Goal: Task Accomplishment & Management: Manage account settings

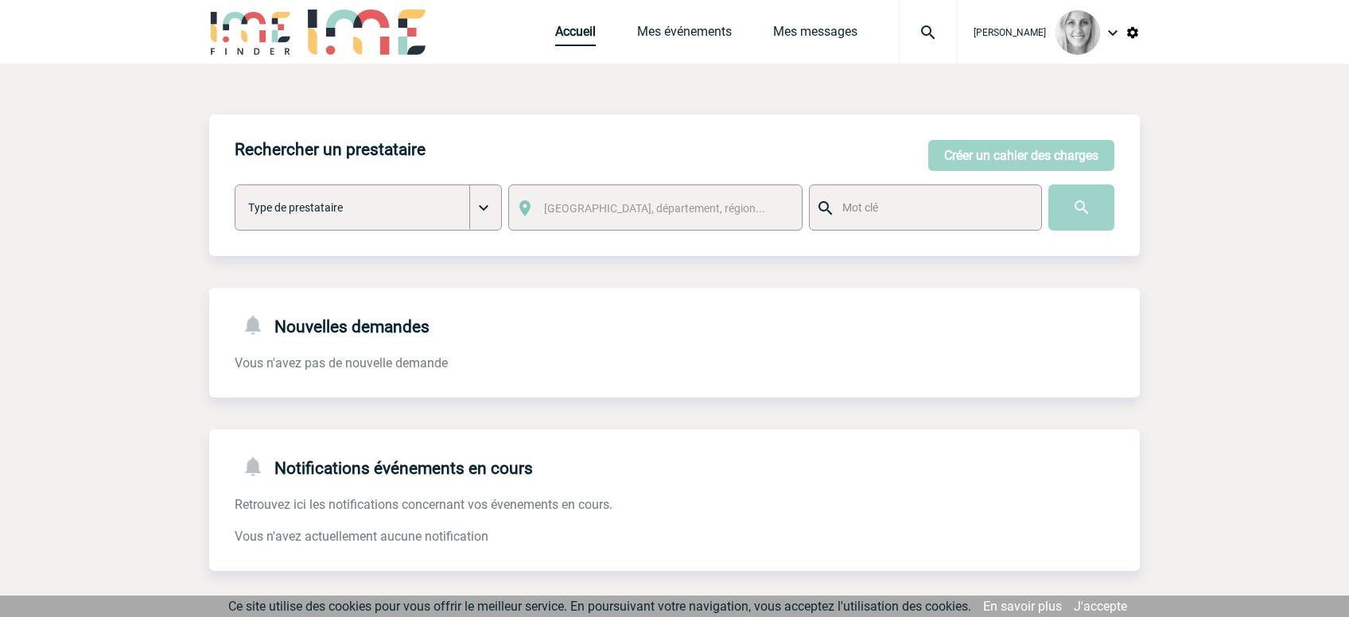
click at [596, 37] on link "Accueil" at bounding box center [575, 35] width 41 height 22
click at [716, 40] on link "Mes événements" at bounding box center [684, 35] width 95 height 22
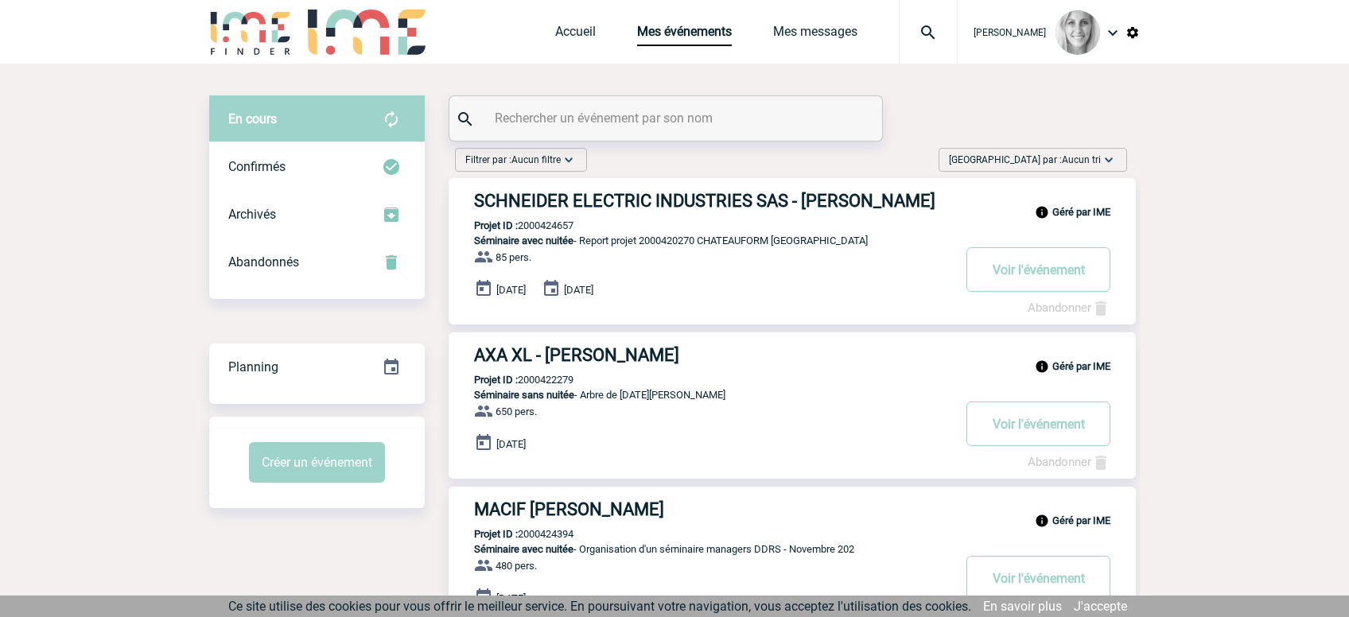
click at [1050, 159] on span "Trier par : Aucun tri" at bounding box center [1025, 160] width 152 height 16
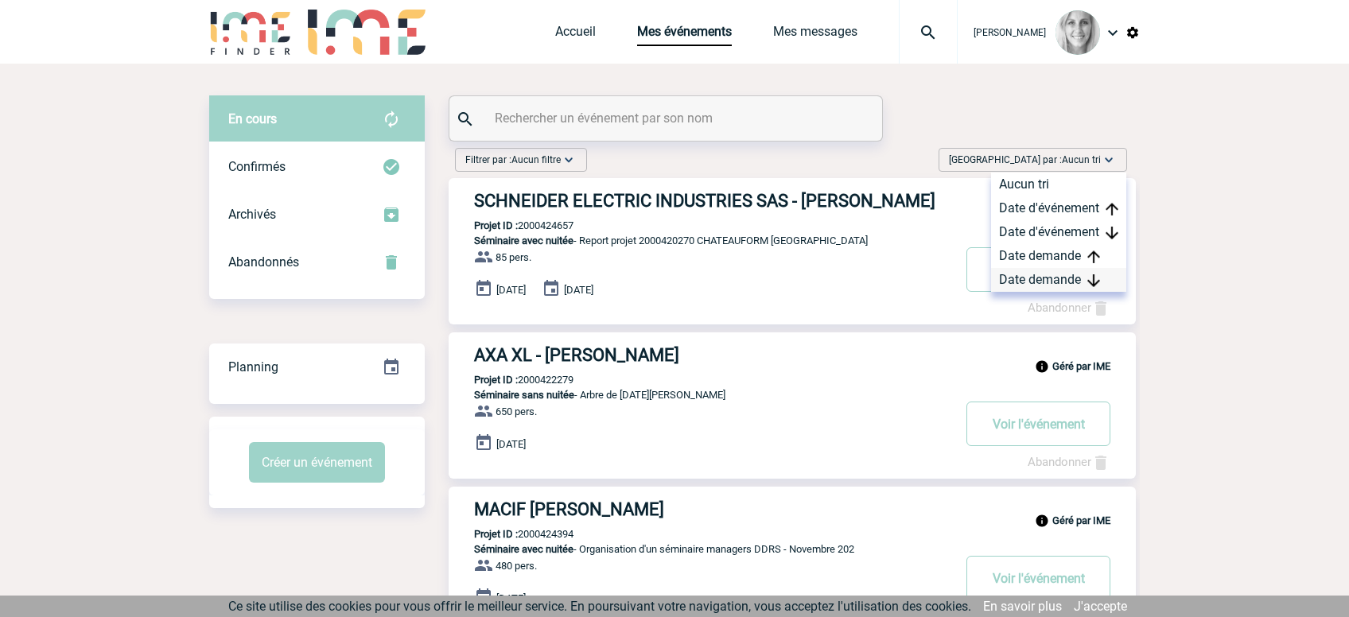
click at [1053, 268] on div "Date demande" at bounding box center [1058, 280] width 135 height 24
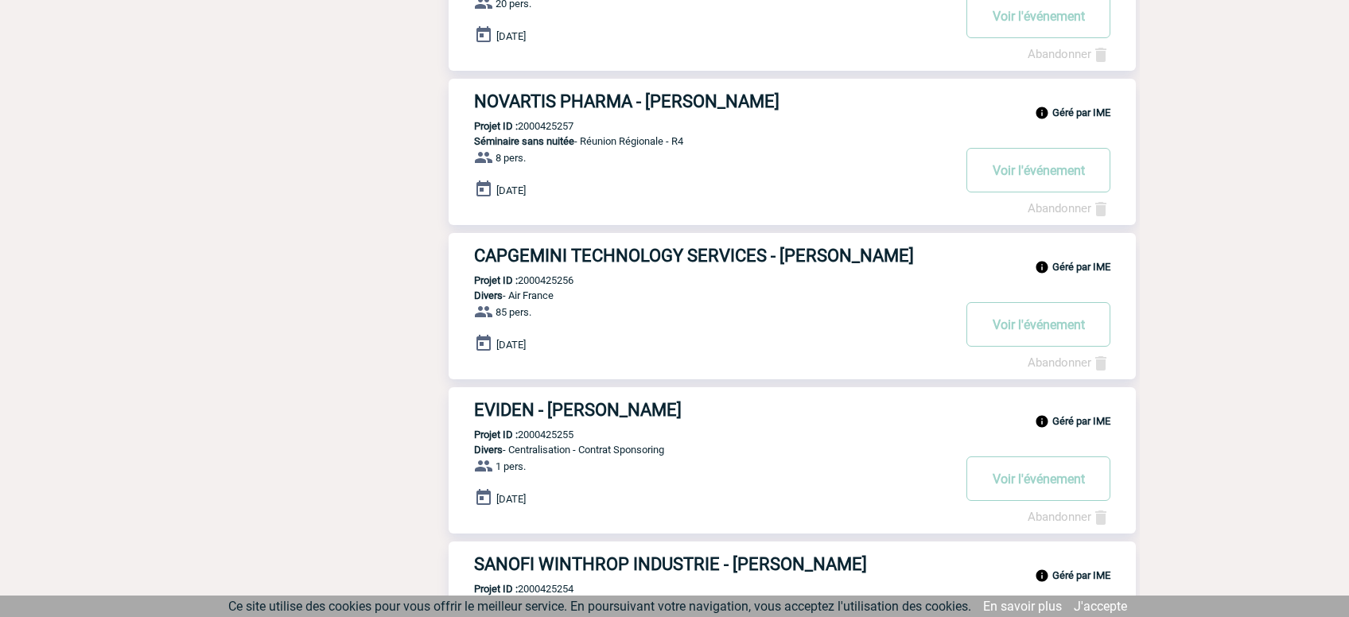
scroll to position [590, 0]
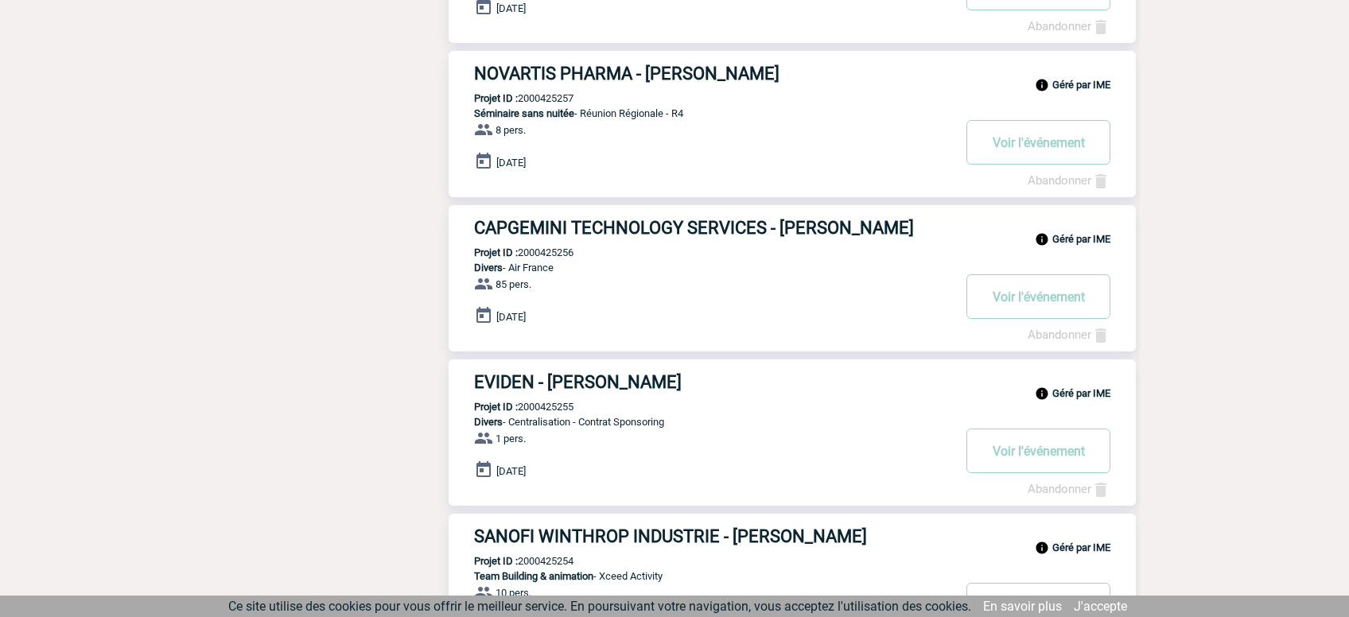
drag, startPoint x: 648, startPoint y: 391, endPoint x: 660, endPoint y: 396, distance: 12.9
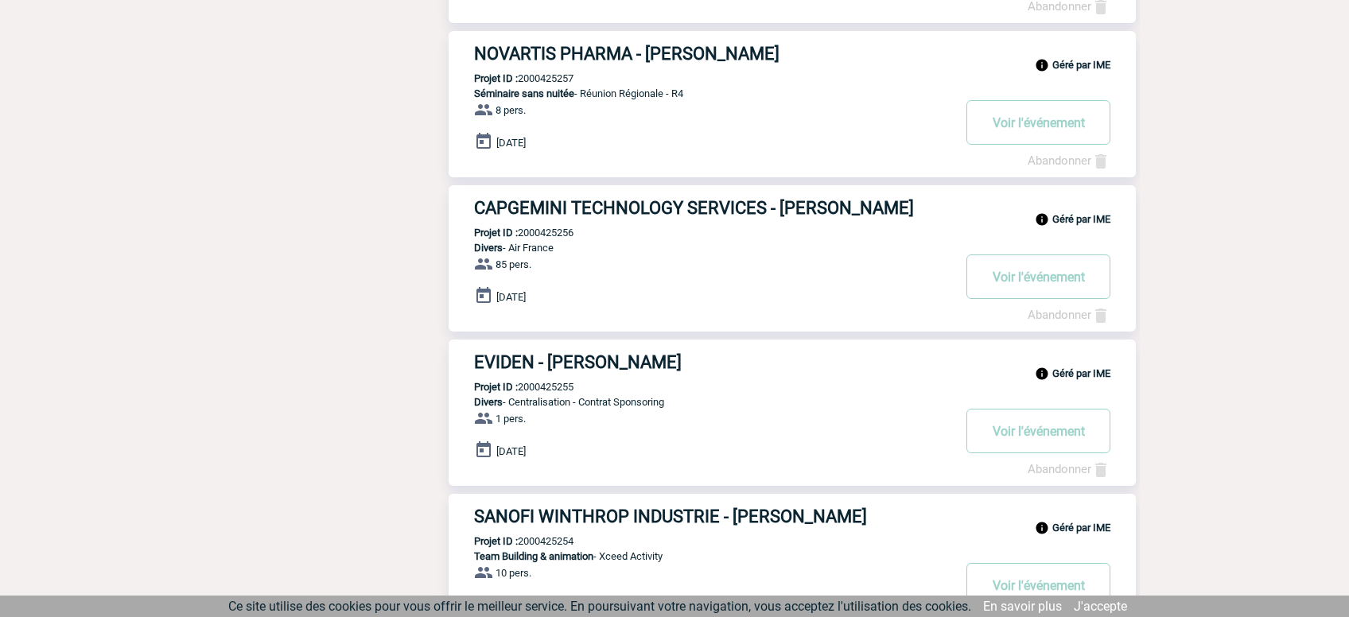
scroll to position [20, 0]
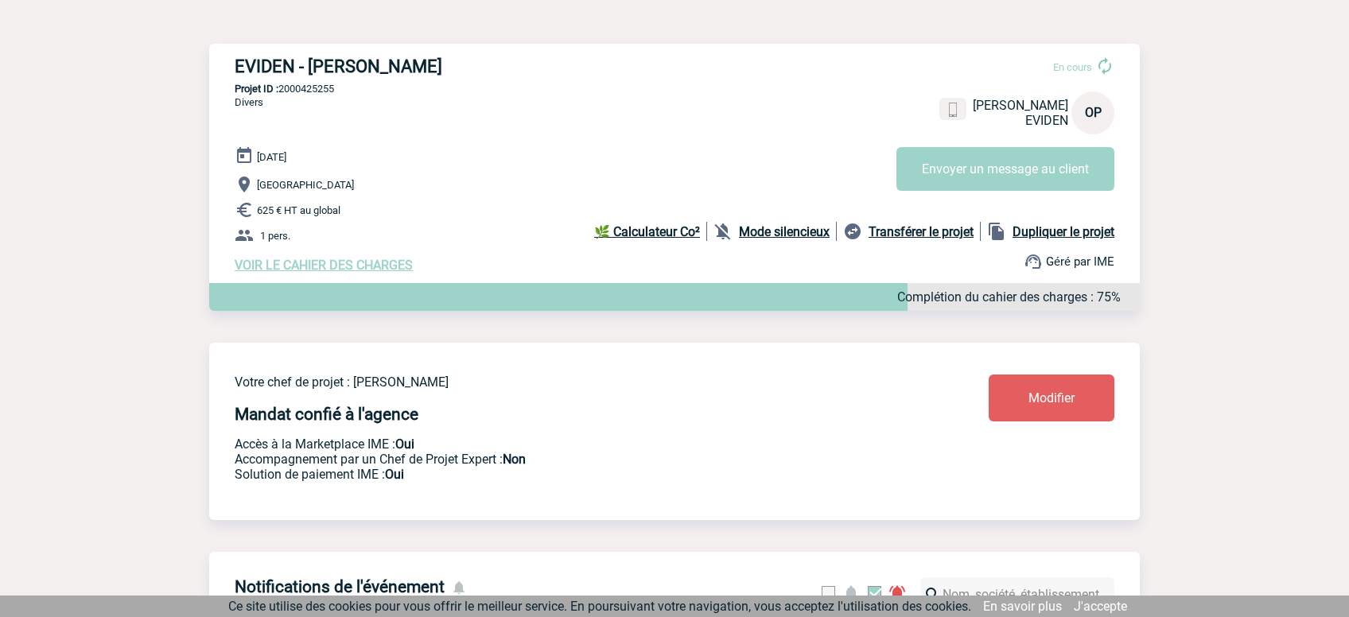
scroll to position [169, 0]
